Goal: Information Seeking & Learning: Learn about a topic

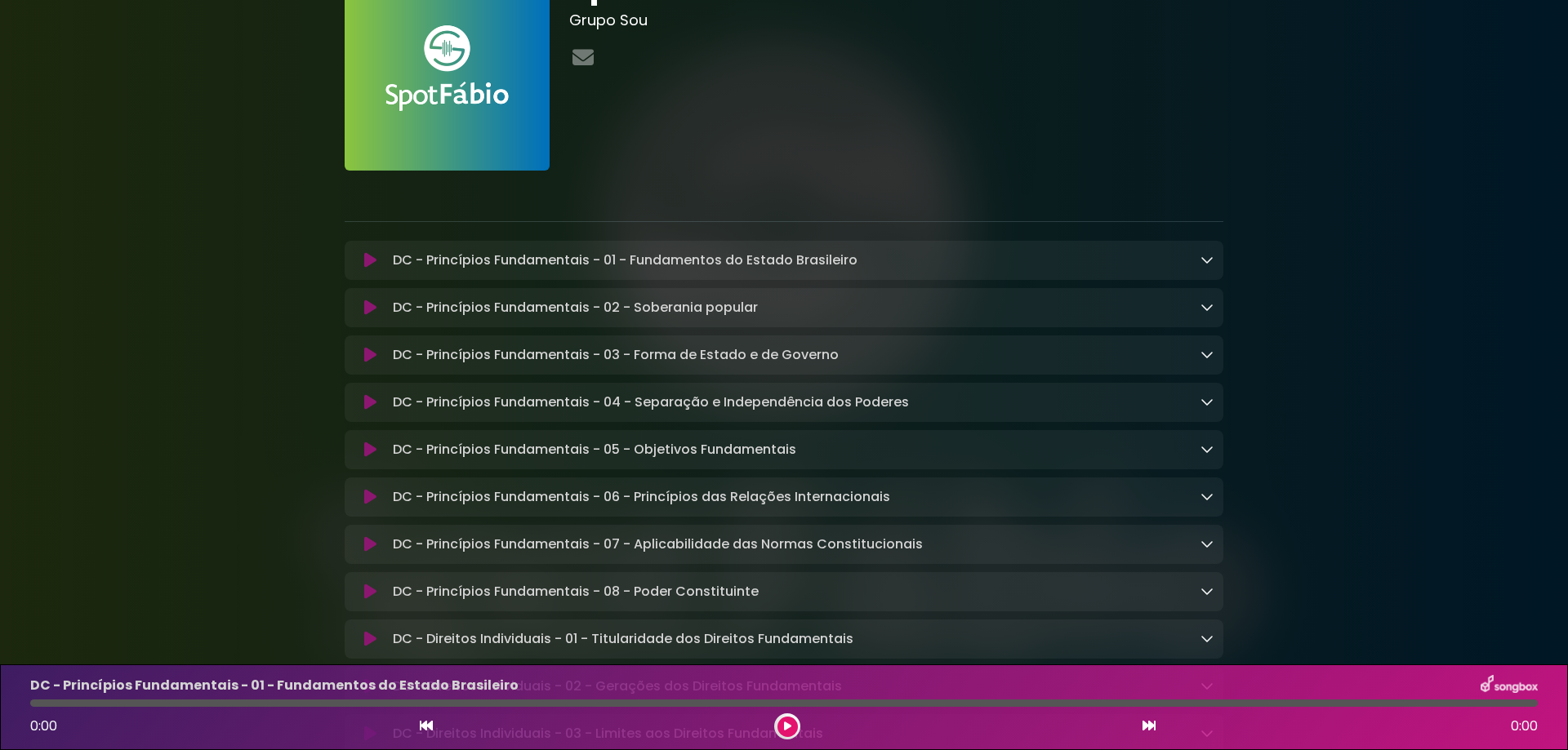
scroll to position [81, 0]
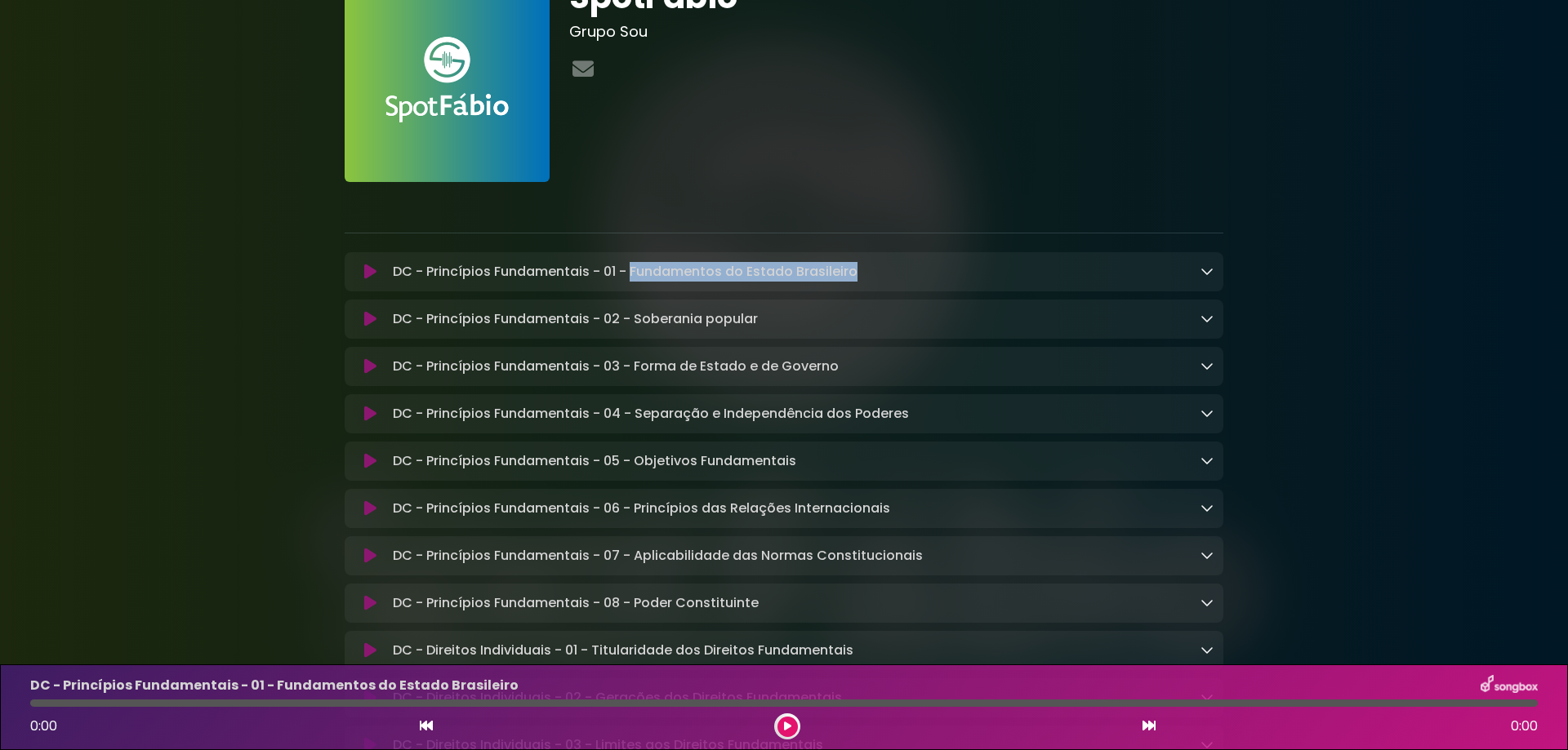
drag, startPoint x: 630, startPoint y: 276, endPoint x: 876, endPoint y: 273, distance: 246.0
click at [876, 273] on div "DC - Princípios Fundamentais - 01 - Fundamentos do Estado Brasileiro Loading Tr…" at bounding box center [800, 272] width 828 height 20
copy p "Fundamentos do Estado Brasileiro"
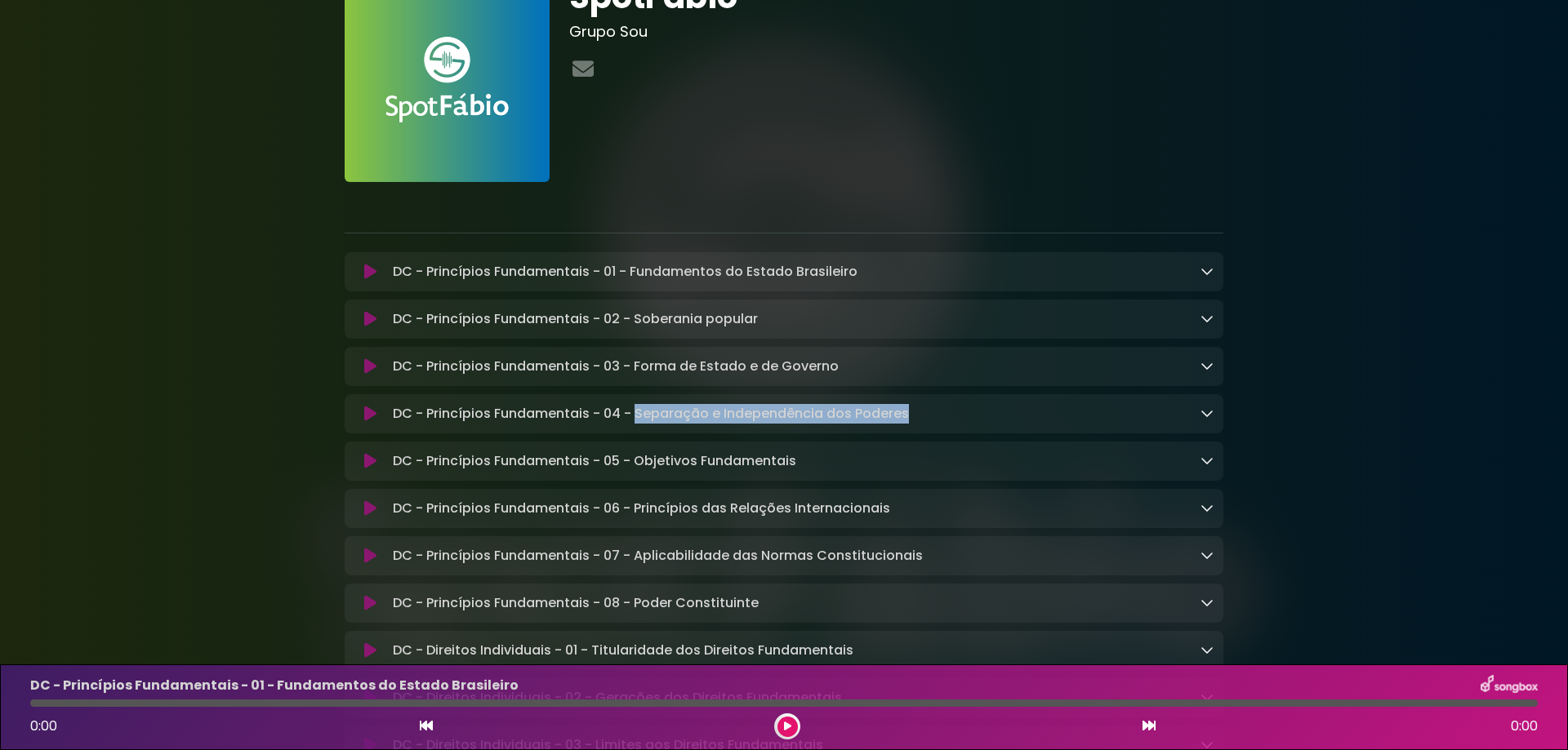
drag, startPoint x: 635, startPoint y: 417, endPoint x: 944, endPoint y: 424, distance: 309.1
click at [944, 424] on div "DC - Princípios Fundamentais - 04 - Separação e Independência dos Poderes Loadi…" at bounding box center [800, 414] width 828 height 20
copy p "Separação e Independência dos Poderes"
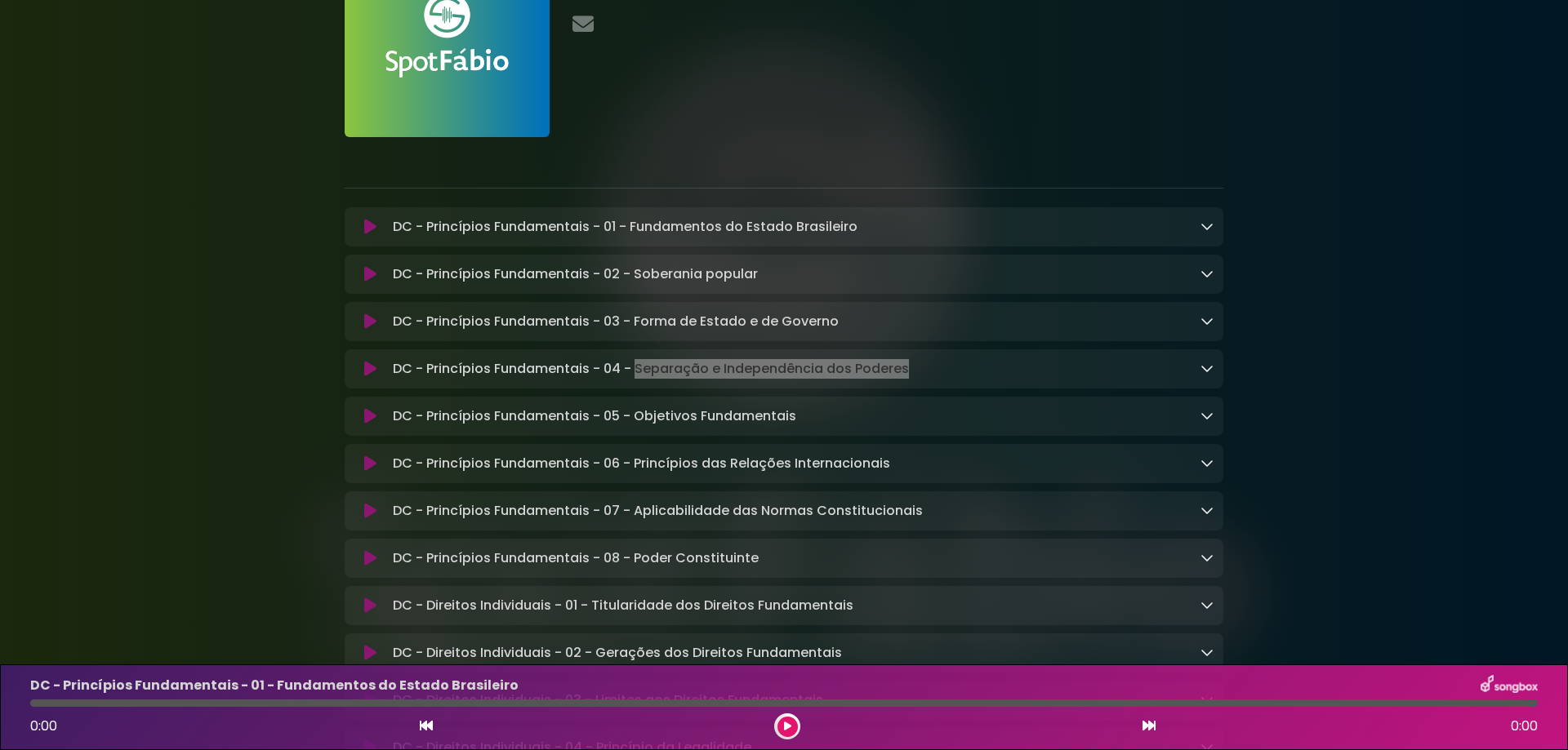
scroll to position [163, 0]
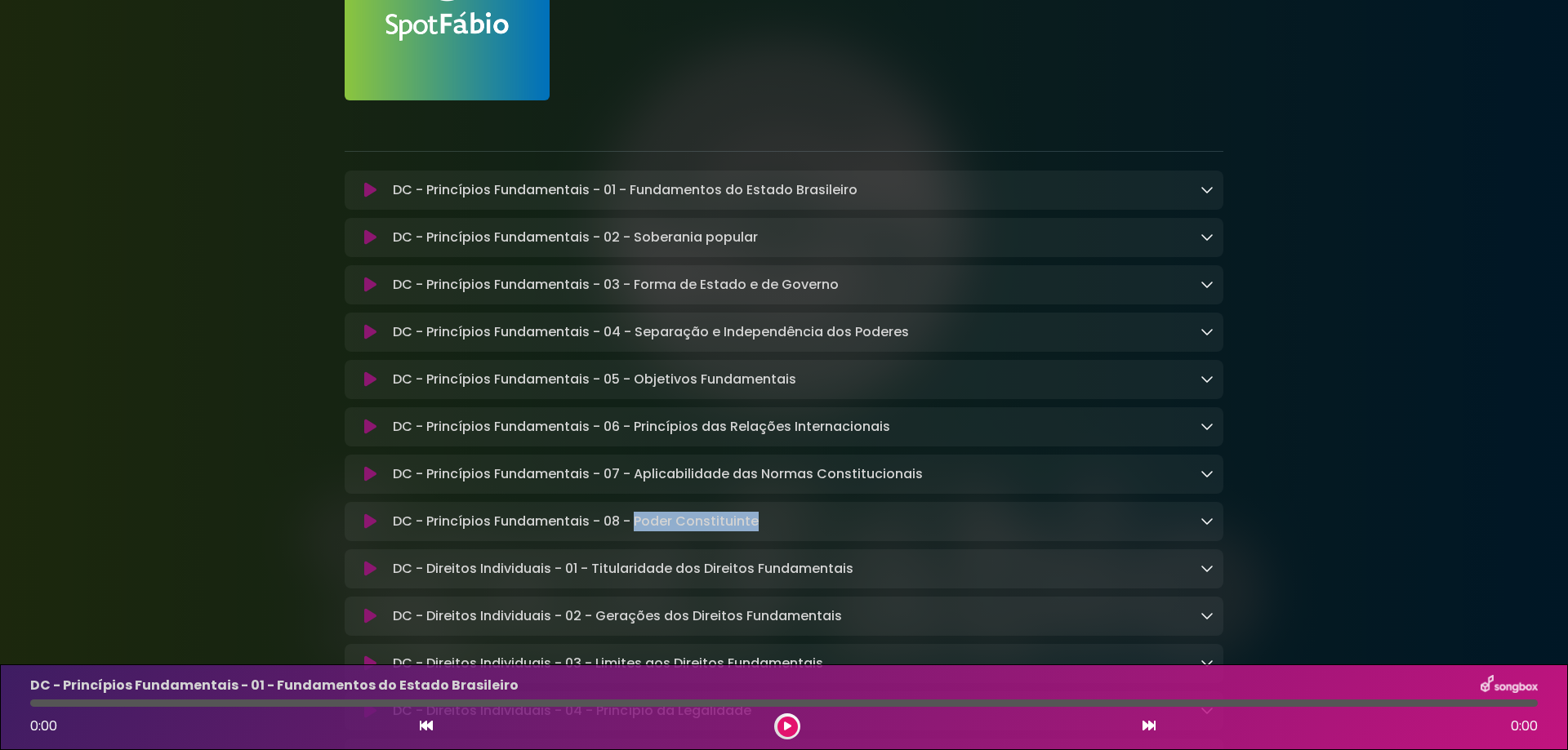
drag, startPoint x: 636, startPoint y: 533, endPoint x: 785, endPoint y: 533, distance: 149.0
click at [785, 531] on div "DC - Princípios Fundamentais - 08 - Poder Constituinte Loading Track..." at bounding box center [800, 522] width 828 height 20
copy p "Poder Constituinte"
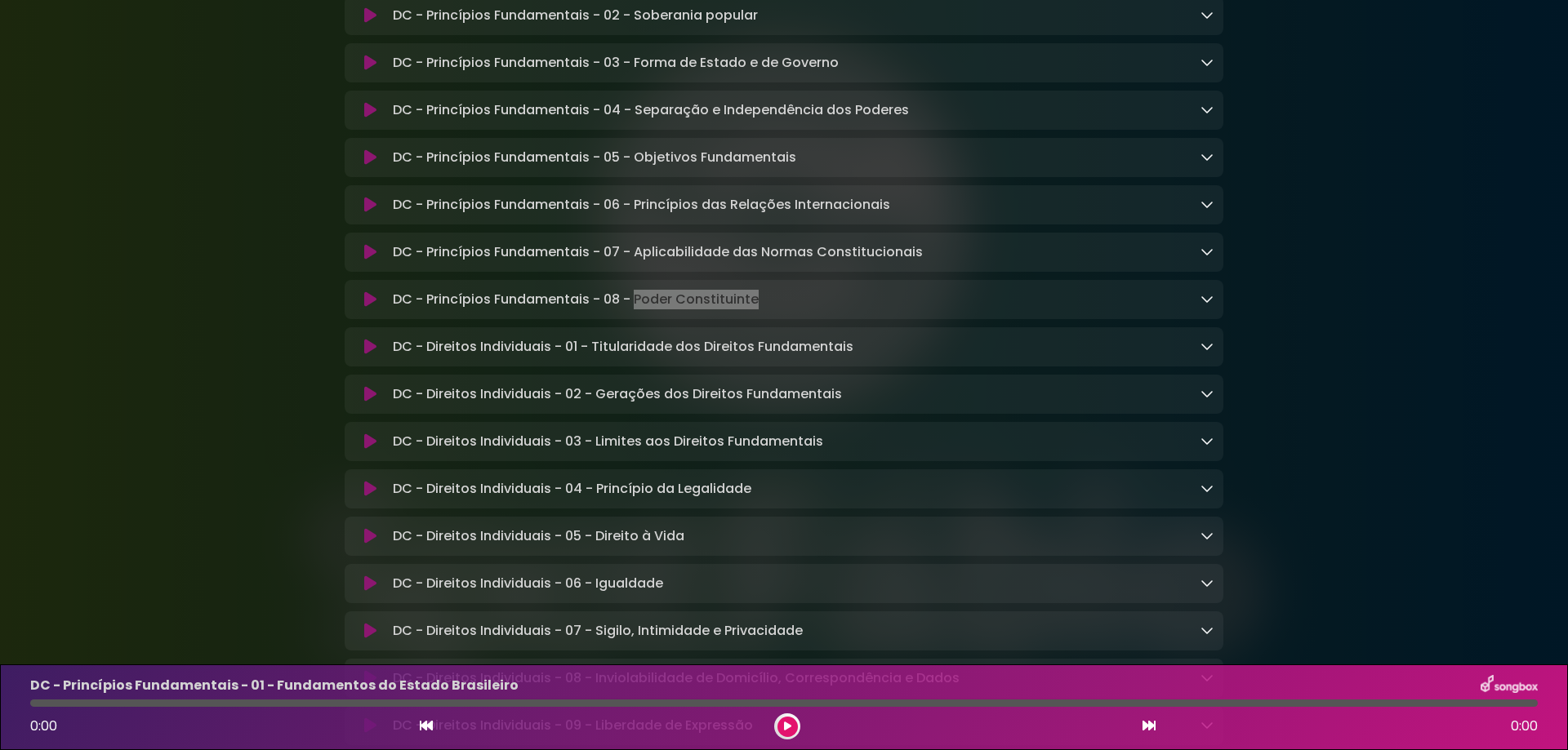
scroll to position [408, 0]
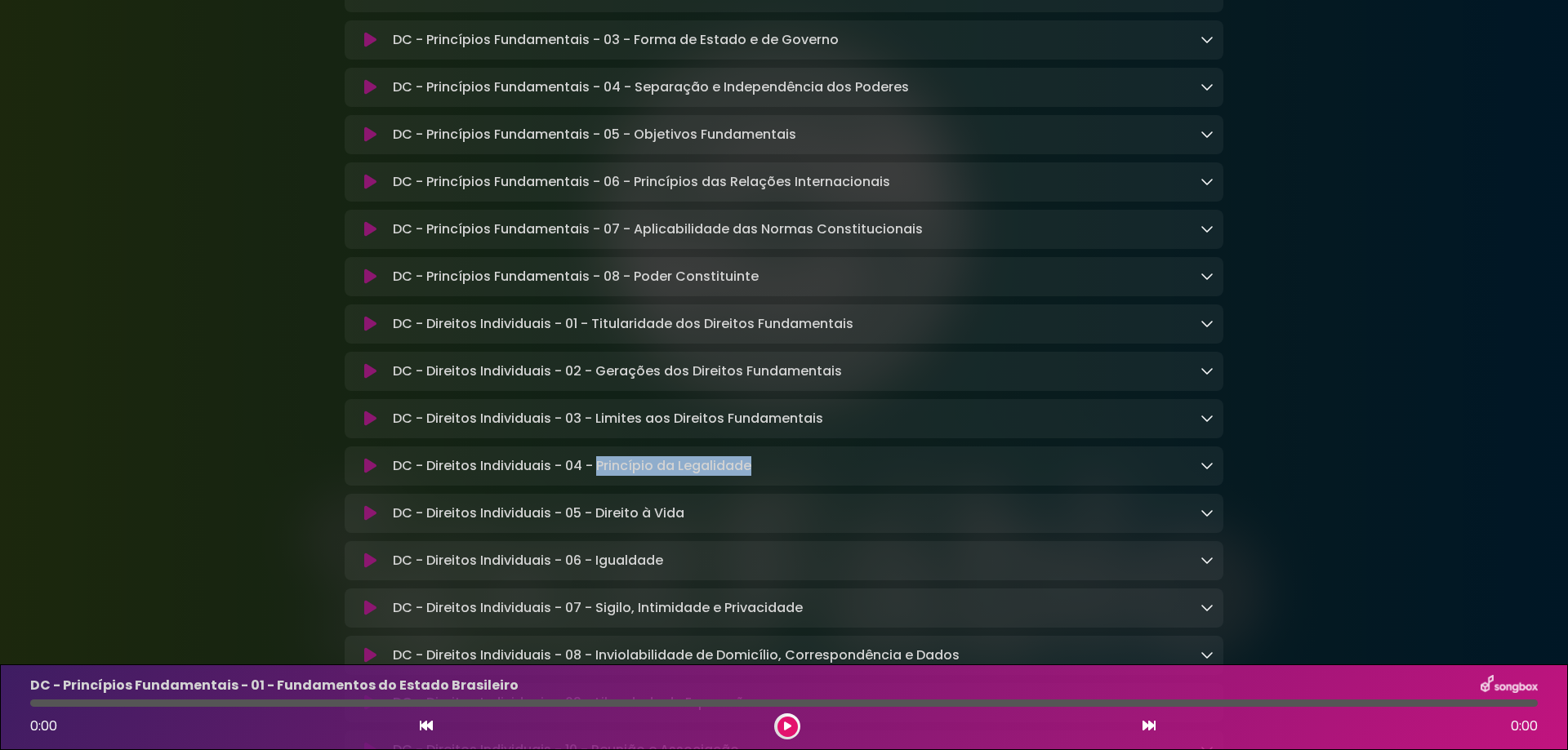
drag, startPoint x: 599, startPoint y: 481, endPoint x: 760, endPoint y: 476, distance: 161.1
click at [760, 476] on div "DC - Direitos Individuais - 04 - Princípio da Legalidade Loading Track..." at bounding box center [800, 467] width 828 height 20
copy p "Princípio da Legalidade"
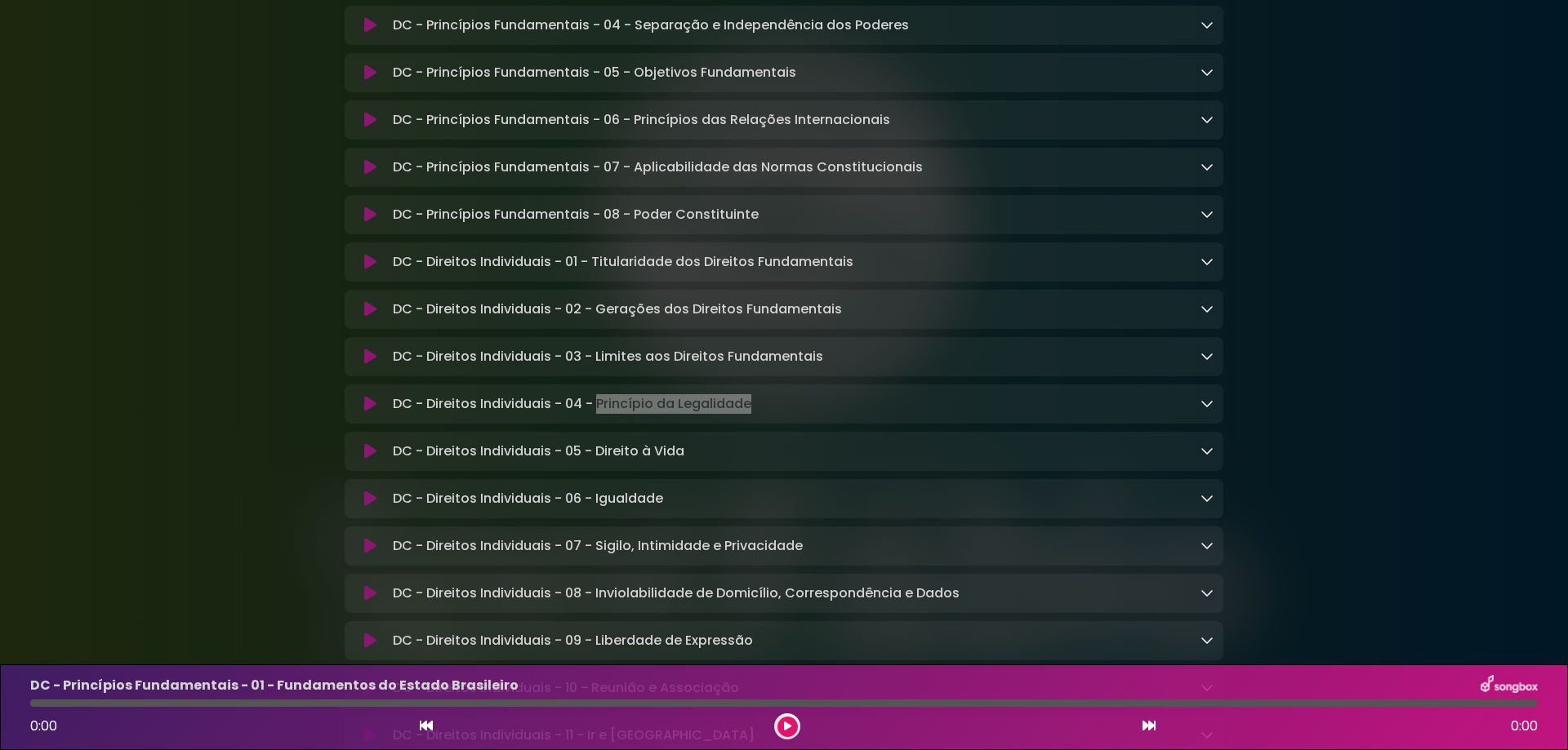
scroll to position [653, 0]
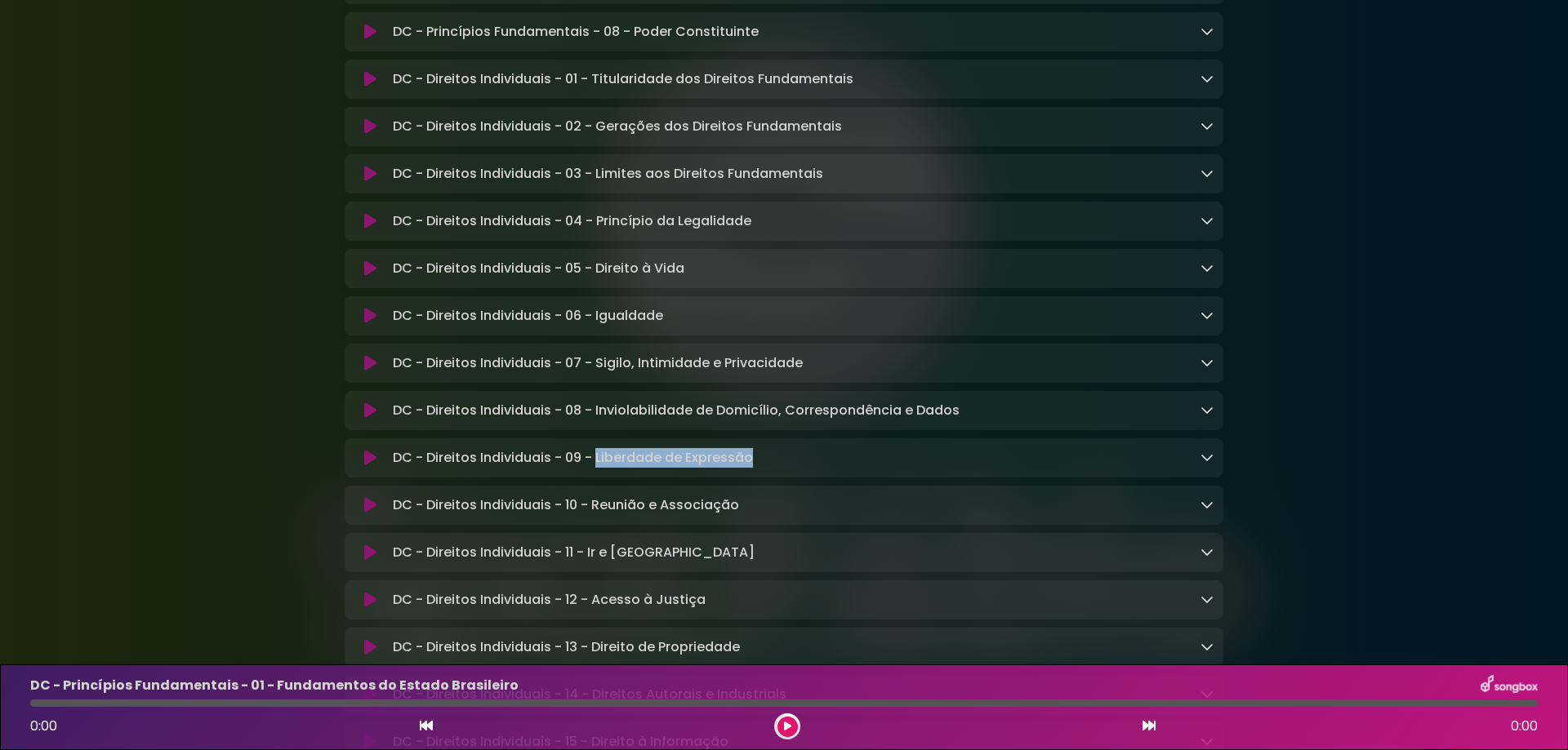
drag, startPoint x: 597, startPoint y: 471, endPoint x: 771, endPoint y: 472, distance: 174.0
click at [771, 467] on div "DC - Direitos Individuais - 09 - Liberdade de Expressão Loading Track..." at bounding box center [800, 458] width 828 height 20
copy p "Liberdade de Expressão"
